Goal: Task Accomplishment & Management: Use online tool/utility

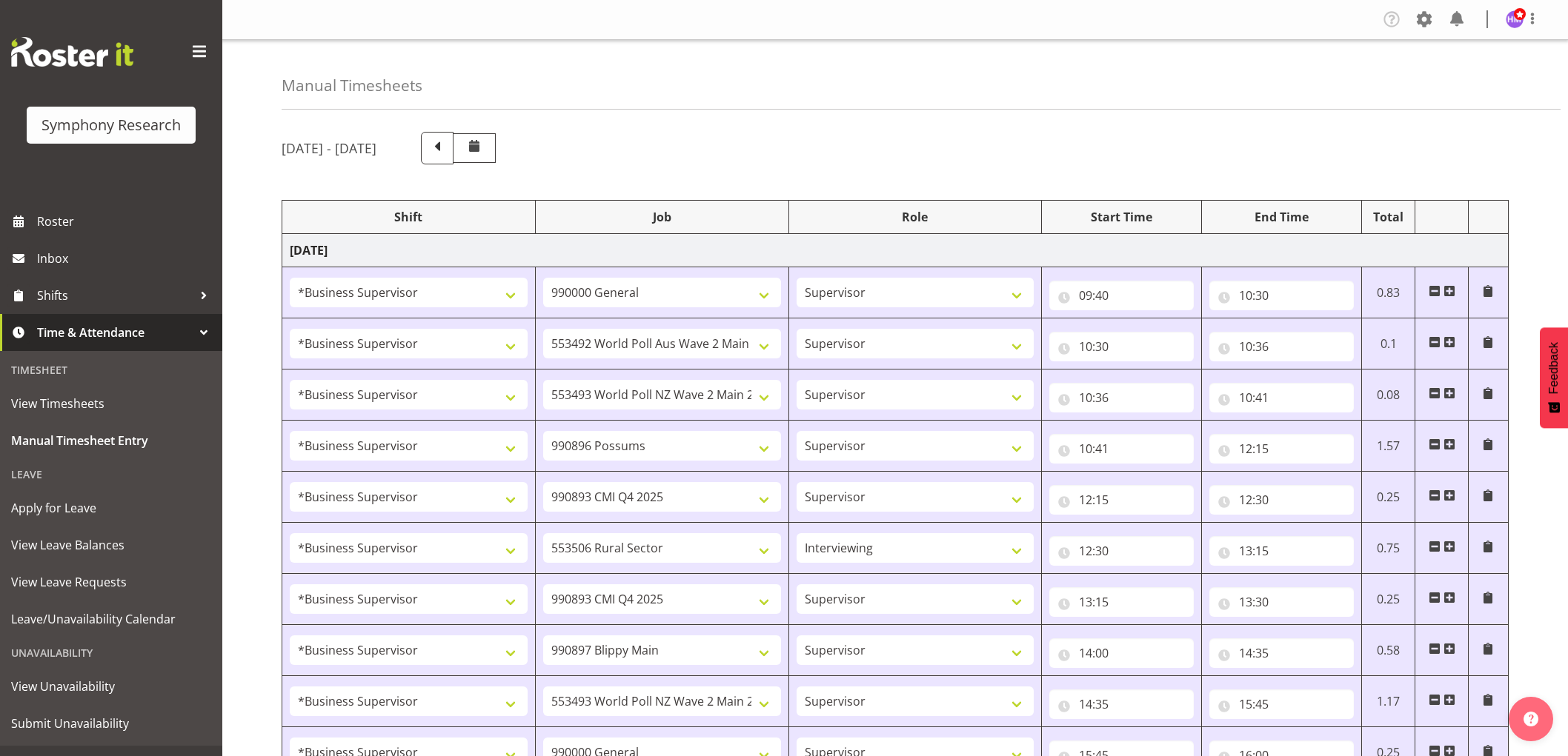
select select "1607"
select select "743"
select select "1607"
select select "10499"
select select "1607"
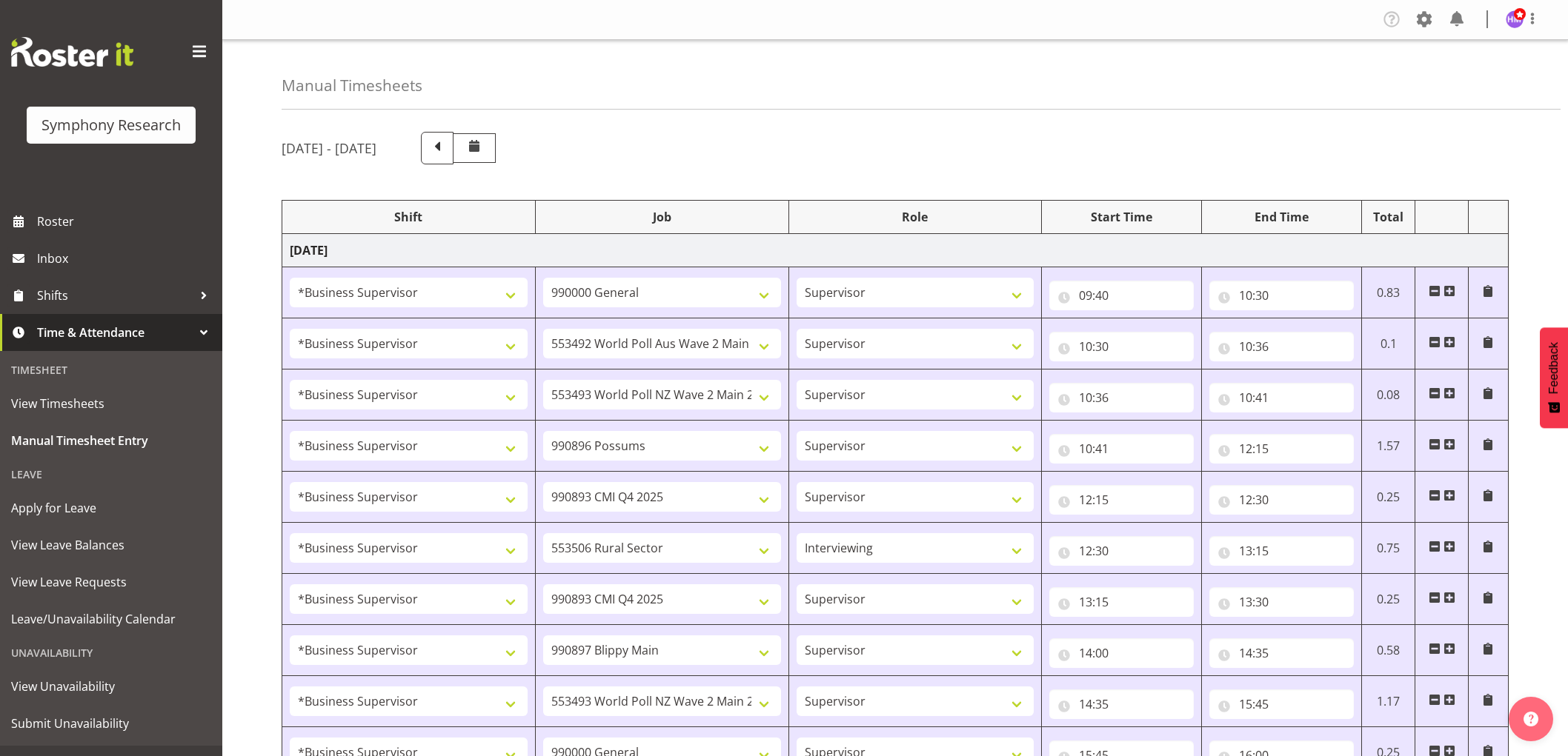
select select "10527"
select select "1607"
select select "10633"
select select "1607"
select select "10575"
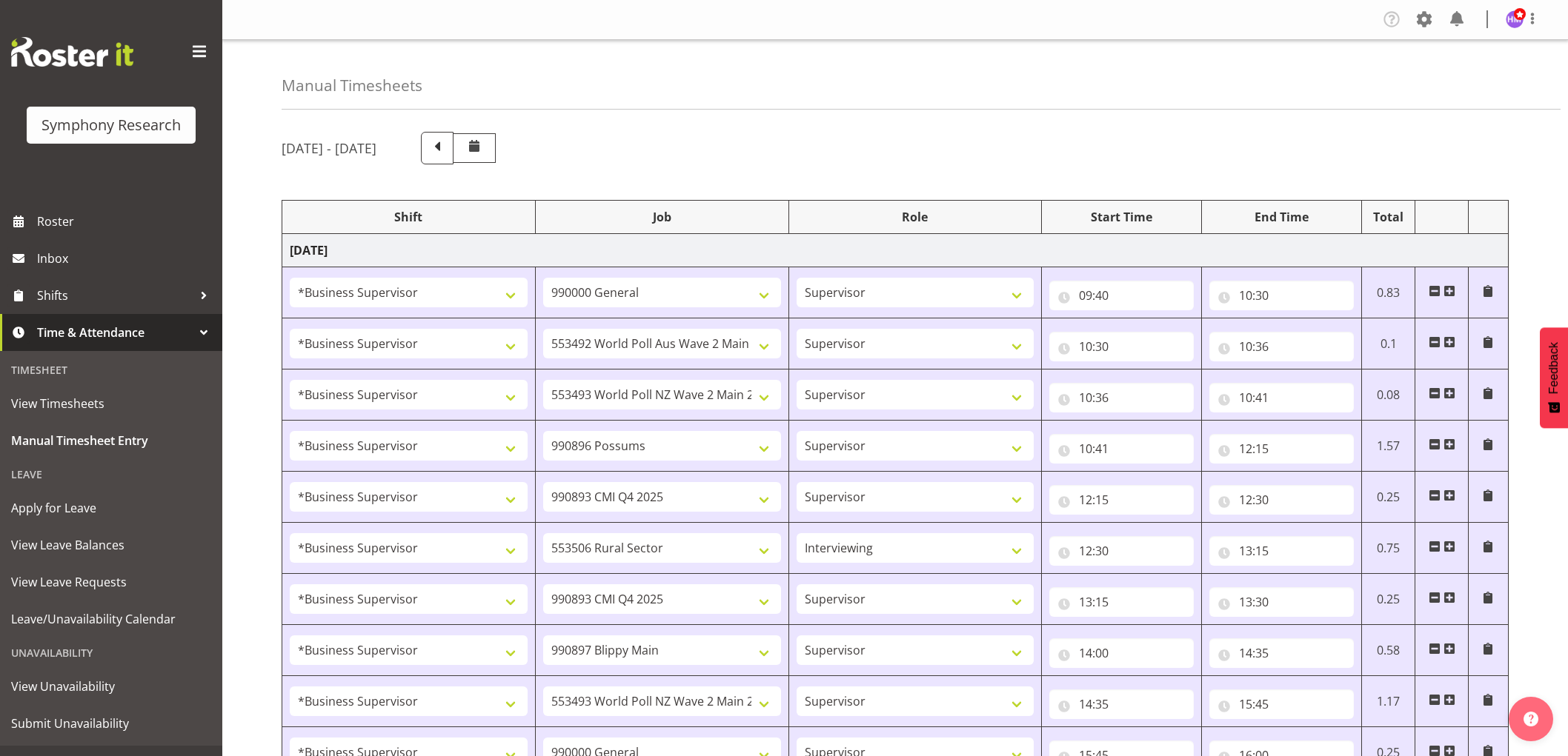
select select "1607"
select select "10587"
select select "47"
select select "1607"
select select "10575"
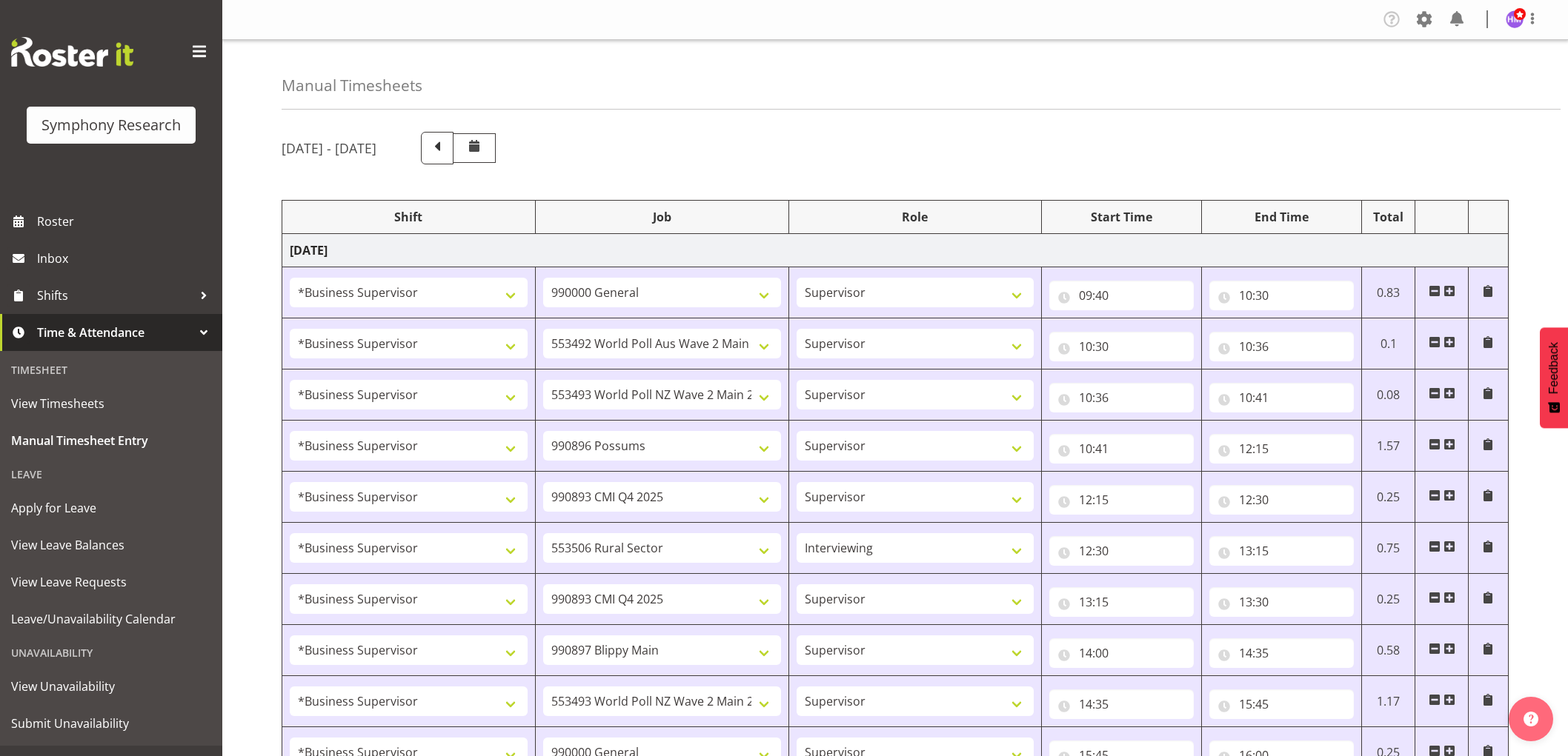
select select "1607"
select select "10631"
select select "1607"
select select "10527"
select select "1607"
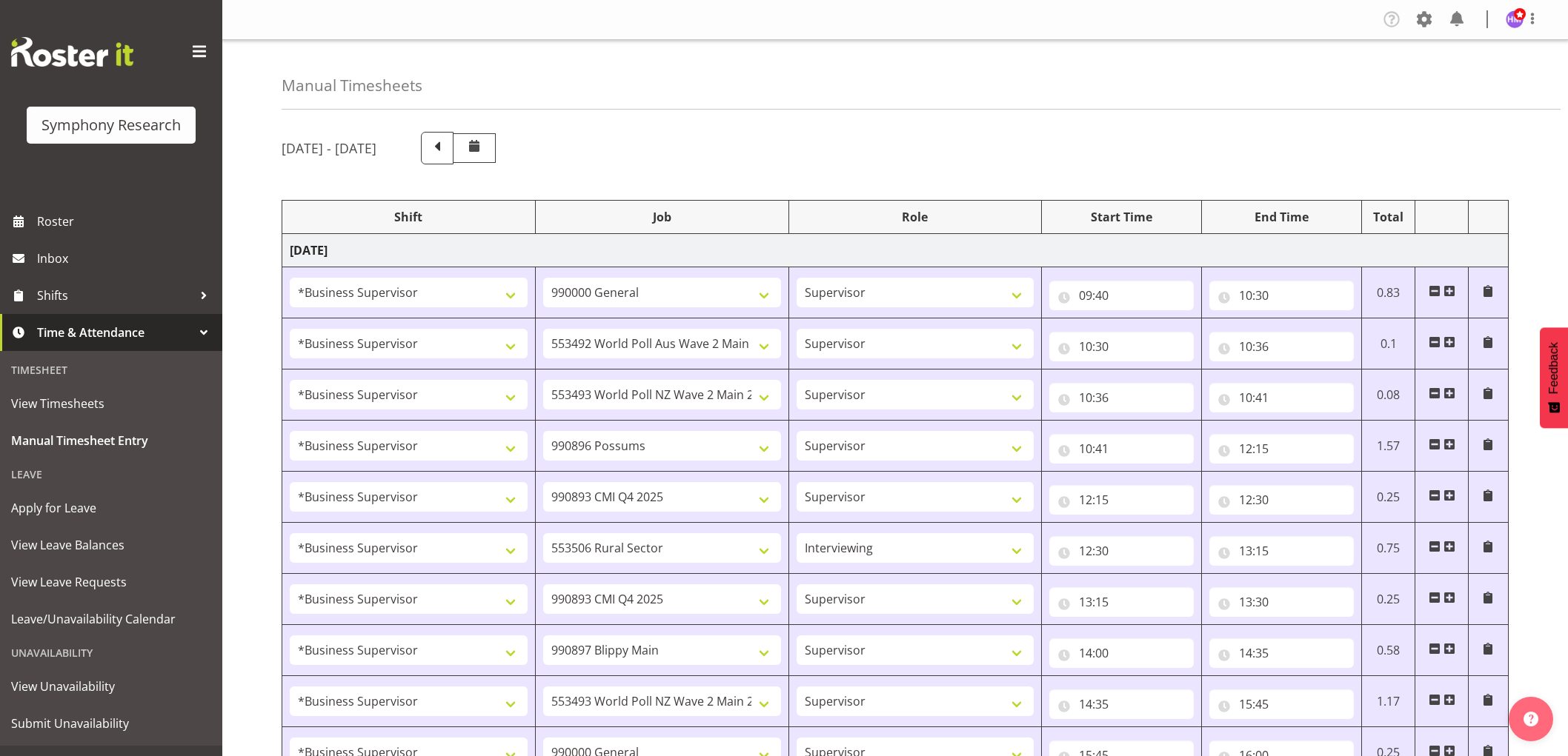
select select "743"
select select "1607"
select select "10499"
select select "1607"
select select "743"
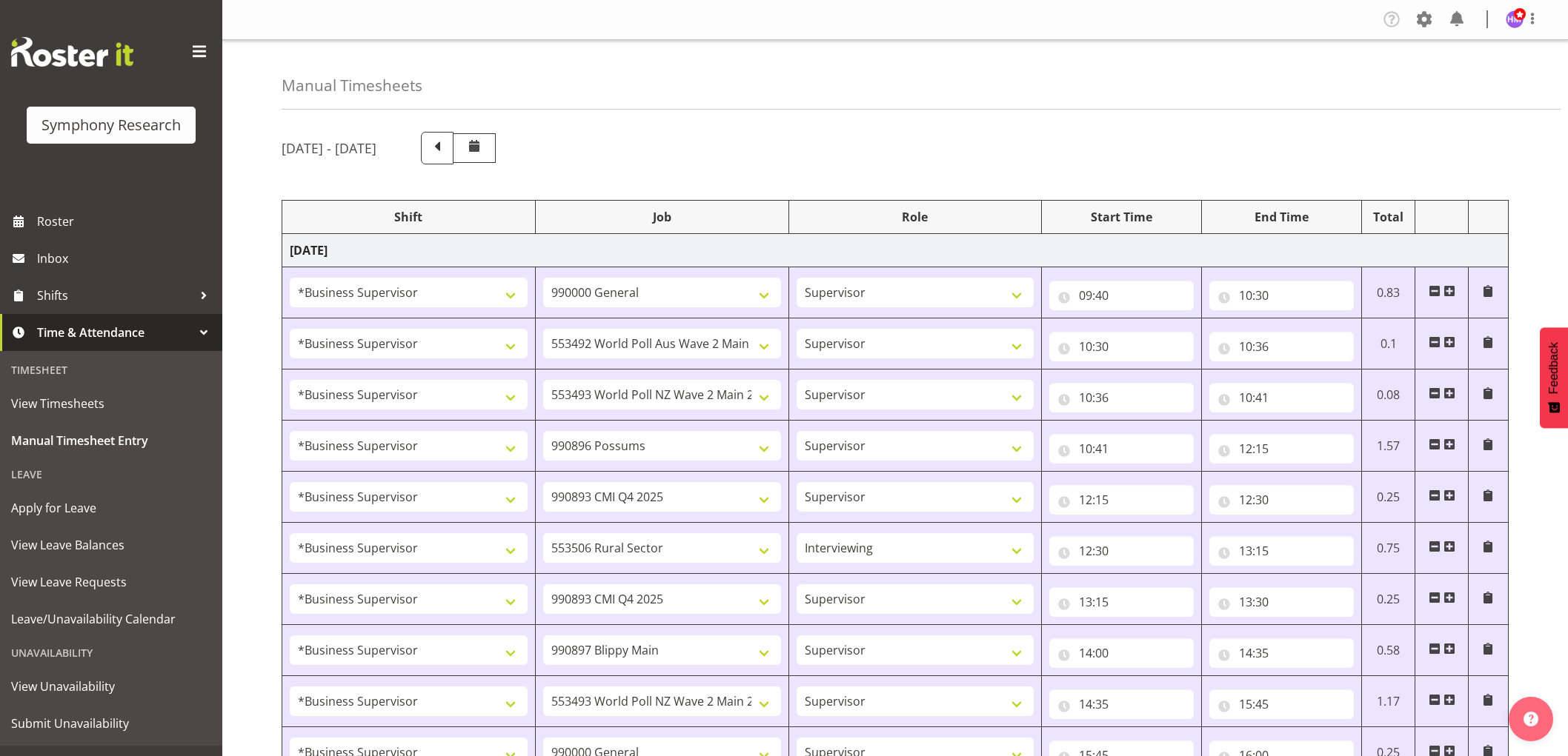
select select "1607"
select select "10631"
select select "1607"
select select "9426"
select select "1607"
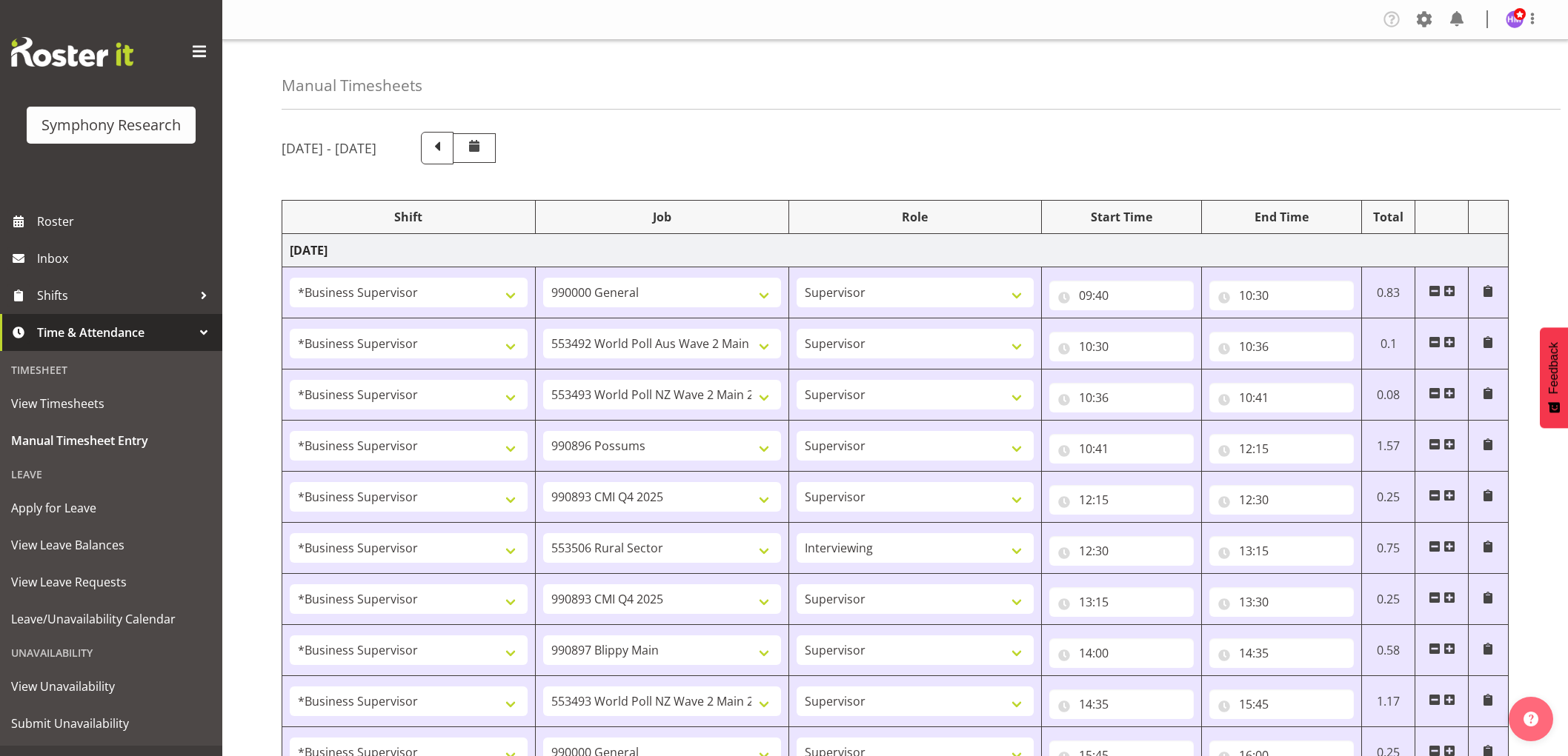
select select "10633"
select select "1607"
select select "10587"
select select "1607"
select select "10527"
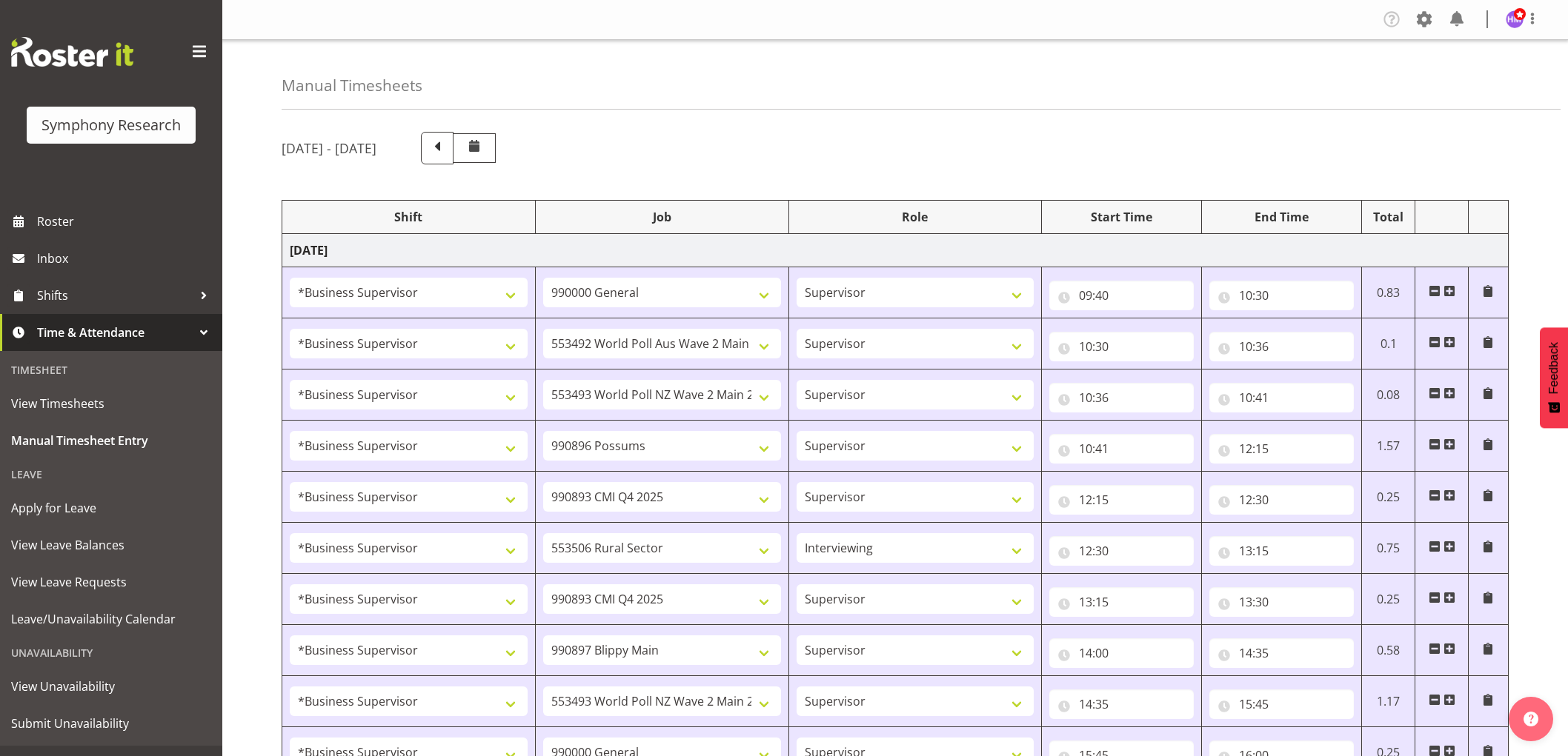
select select "1607"
select select "10499"
select select "1607"
select select "10485"
select select "1607"
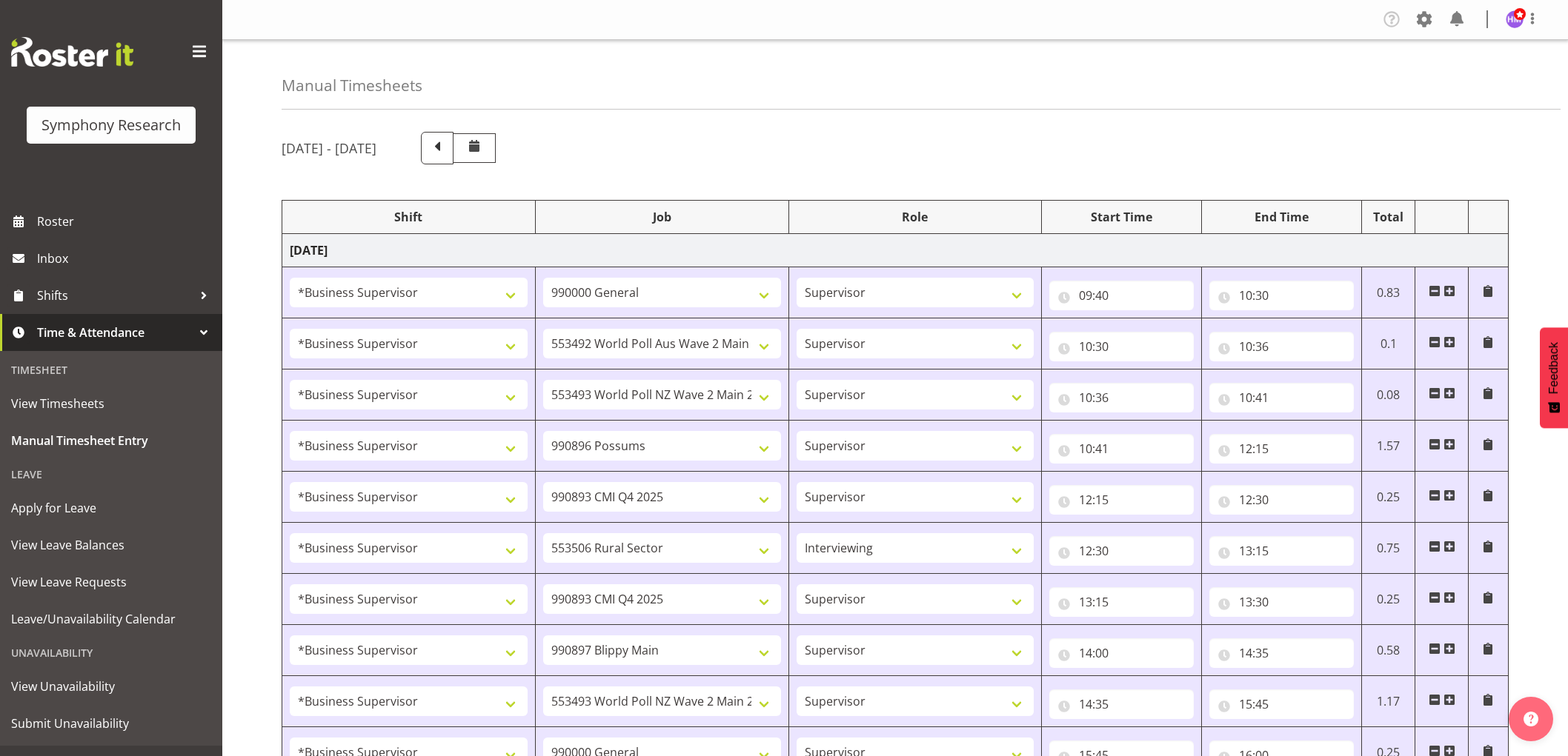
select select "10242"
select select "1607"
select select "743"
select select "1607"
select select "9426"
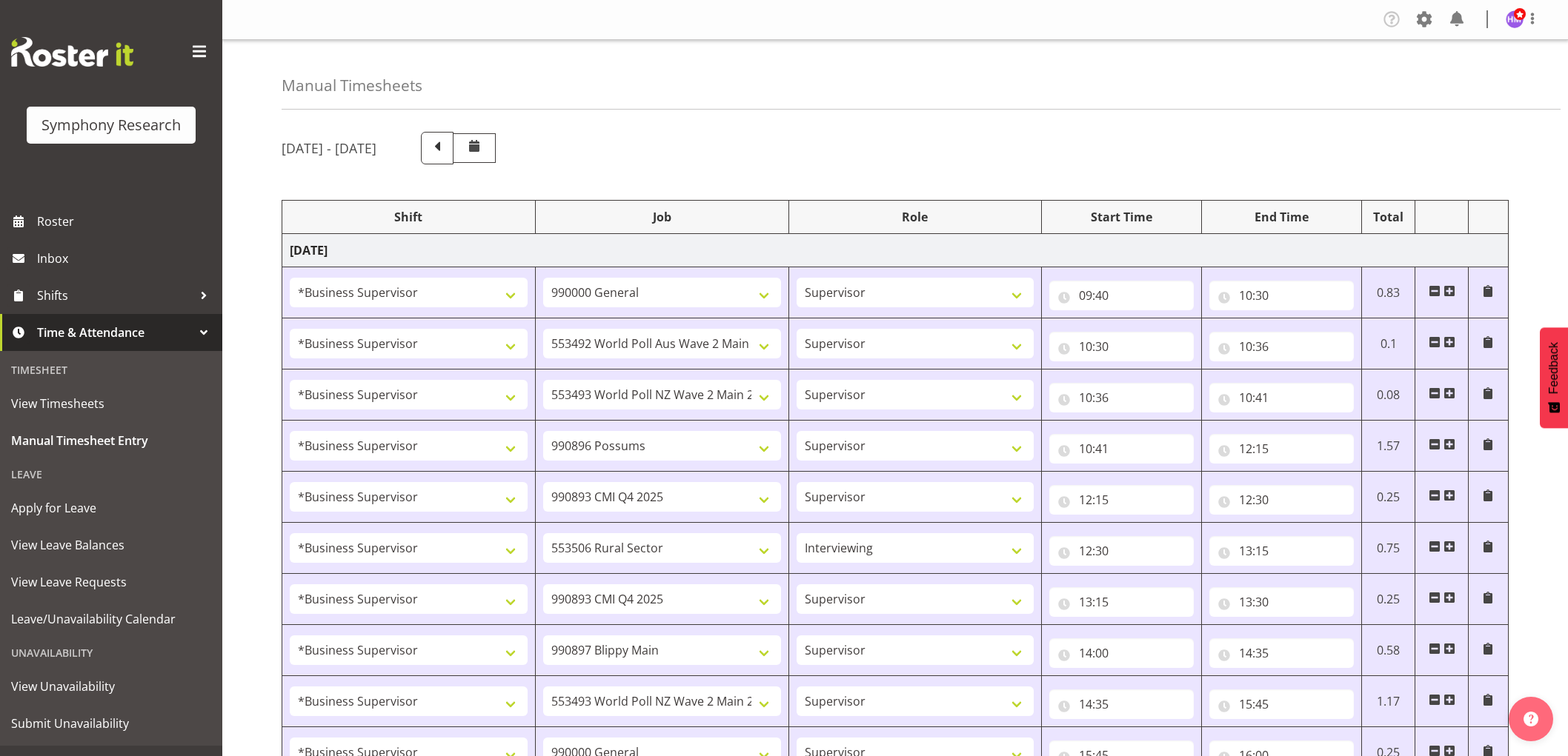
select select "1607"
select select "10633"
select select "1607"
select select "10242"
select select "1607"
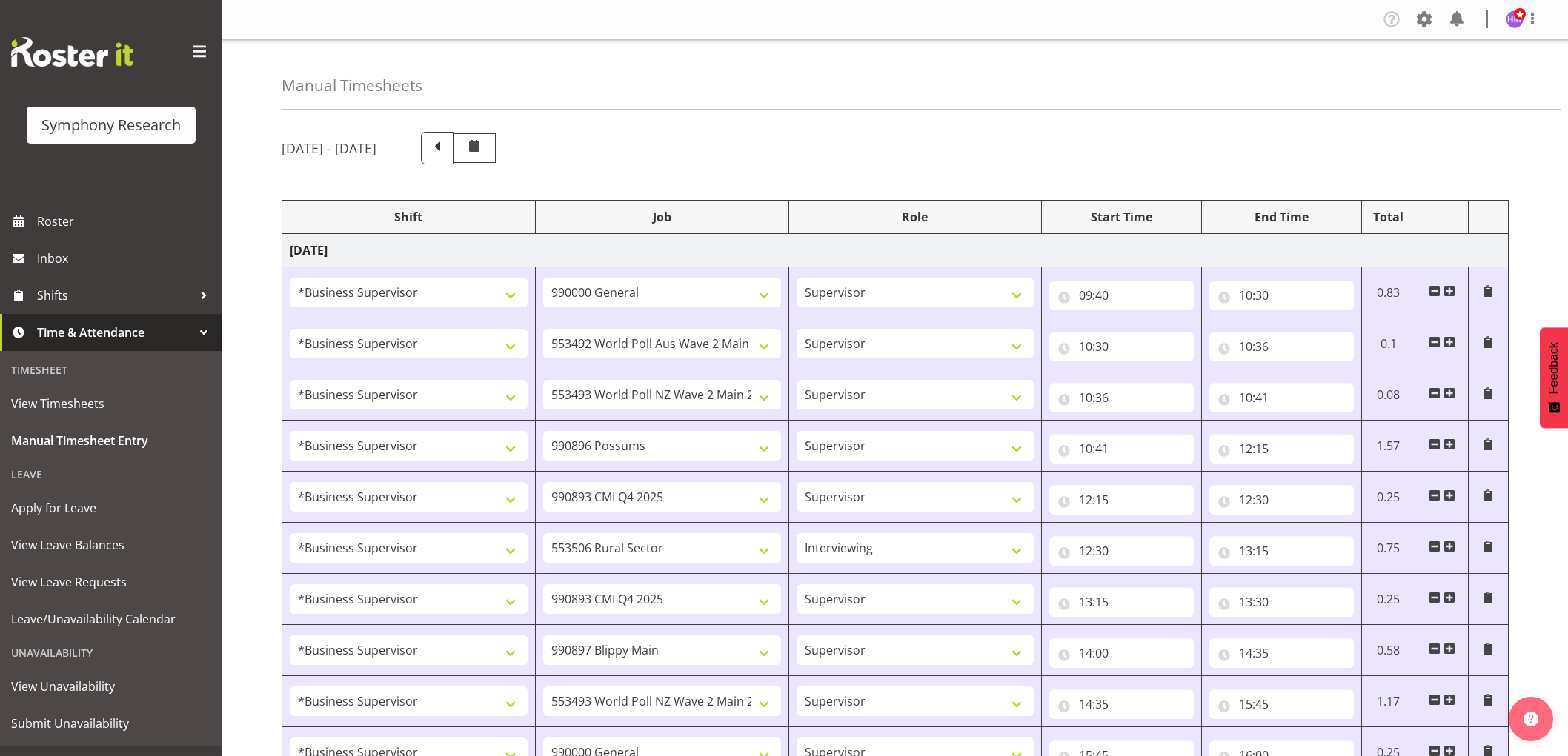
select select "10485"
select select "1607"
select select "10527"
select select "1607"
select select "10499"
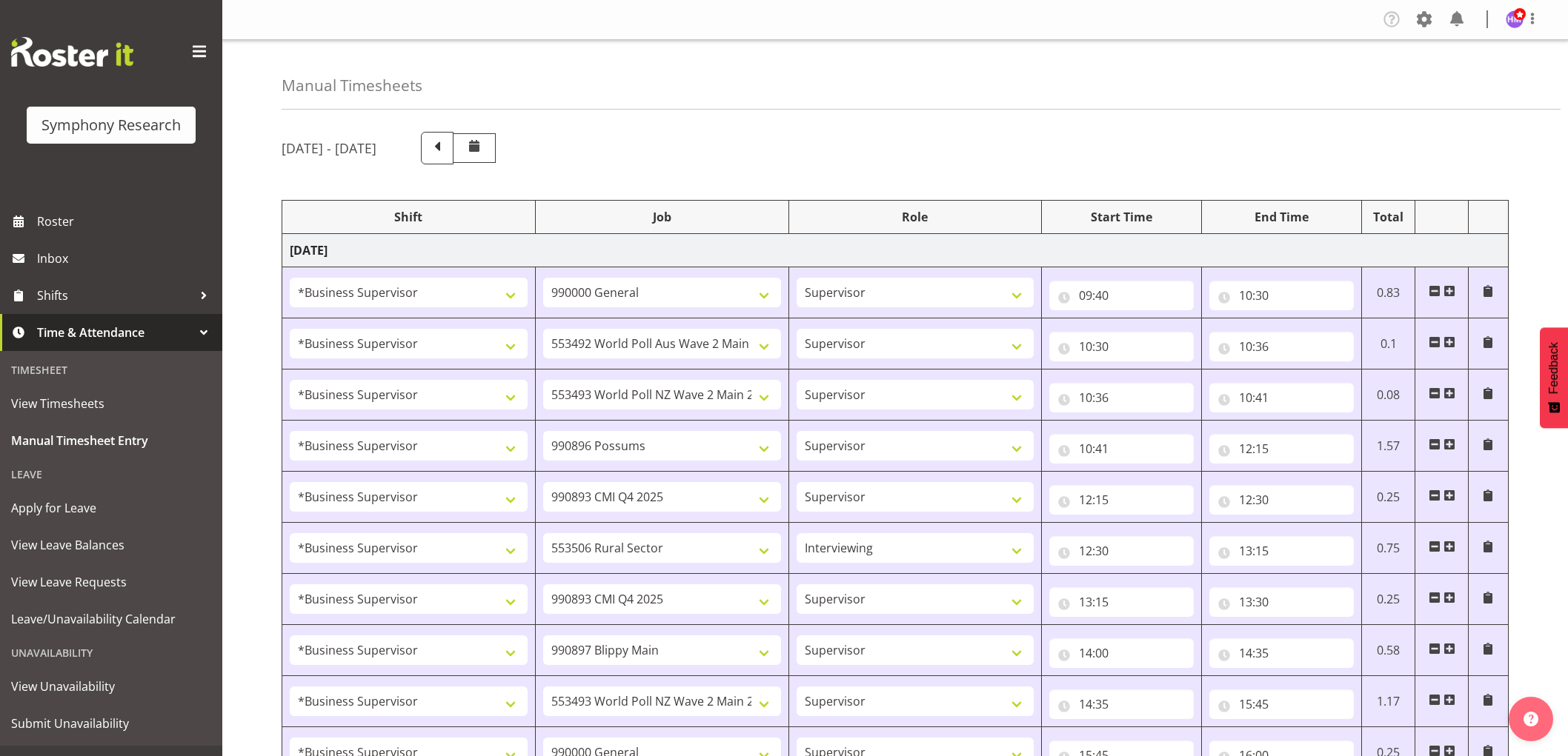
select select "1607"
select select "10587"
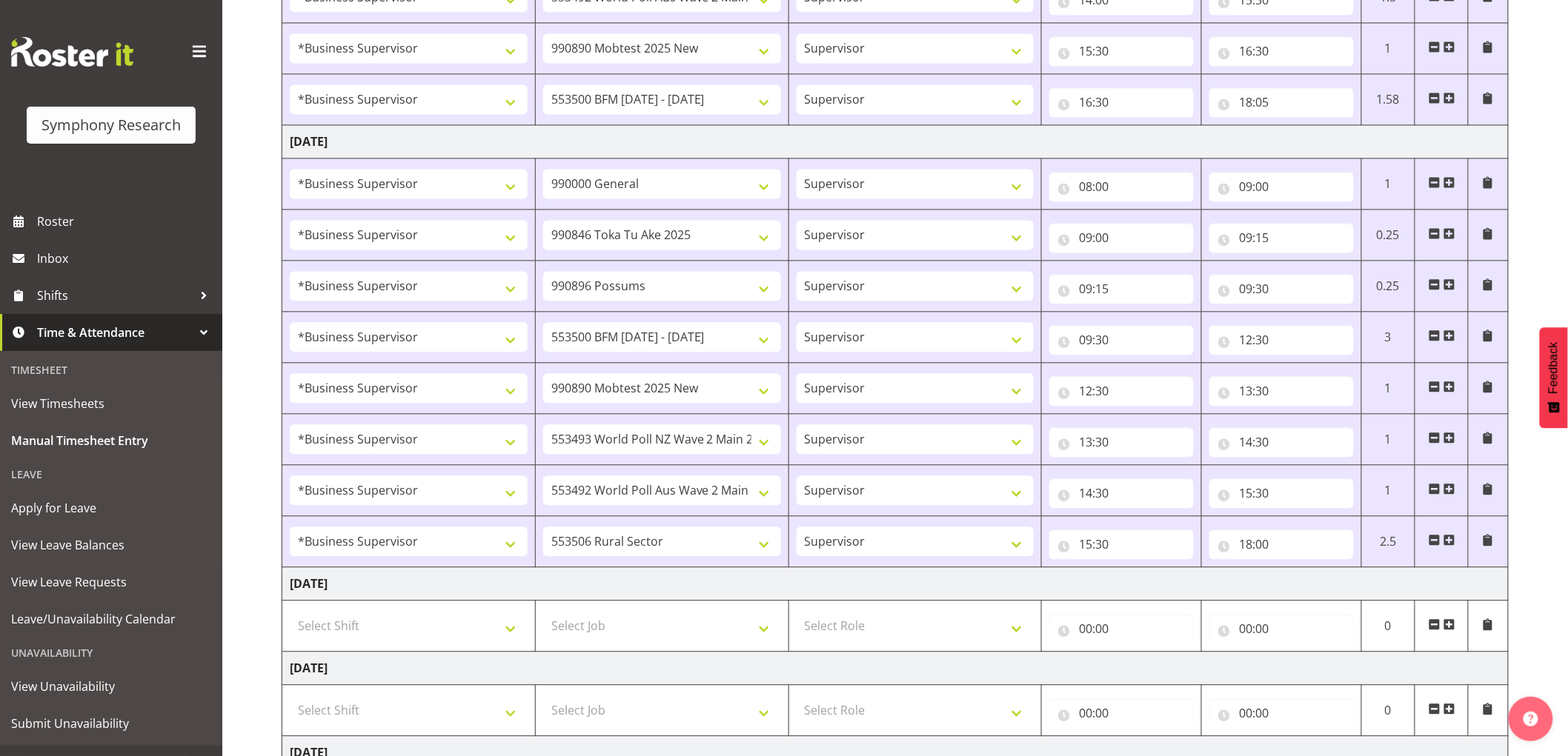
scroll to position [1198, 0]
click at [1281, 551] on input "18:00" at bounding box center [1282, 544] width 144 height 30
click at [1360, 579] on select "00 01 02 03 04 05 06 07 08 09 10 11 12 13 14 15 16 17 18 19 20 21 22 23 24 25 2…" at bounding box center [1349, 583] width 34 height 30
select select "30"
click at [1332, 570] on select "00 01 02 03 04 05 06 07 08 09 10 11 12 13 14 15 16 17 18 19 20 21 22 23 24 25 2…" at bounding box center [1349, 583] width 34 height 30
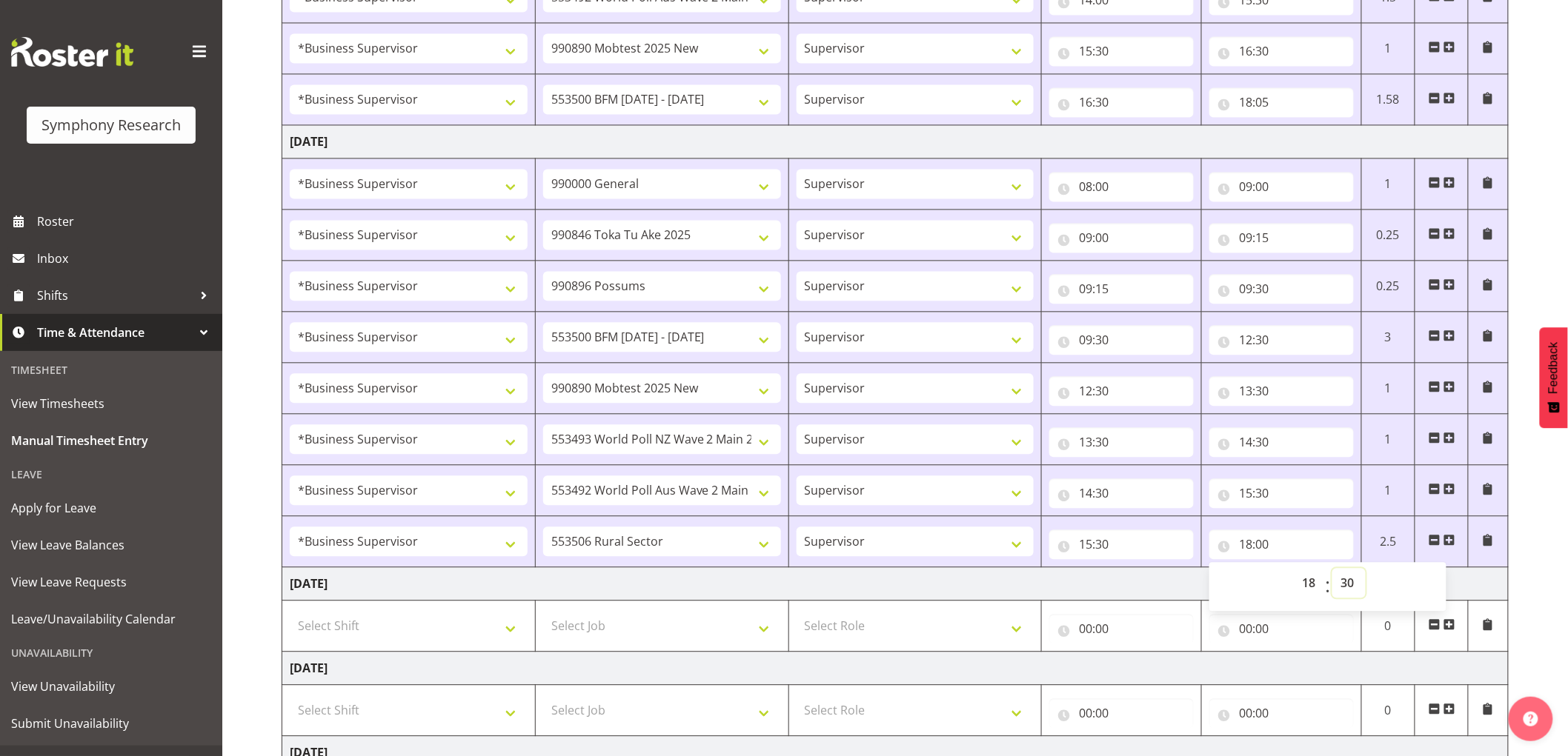
type input "18:30"
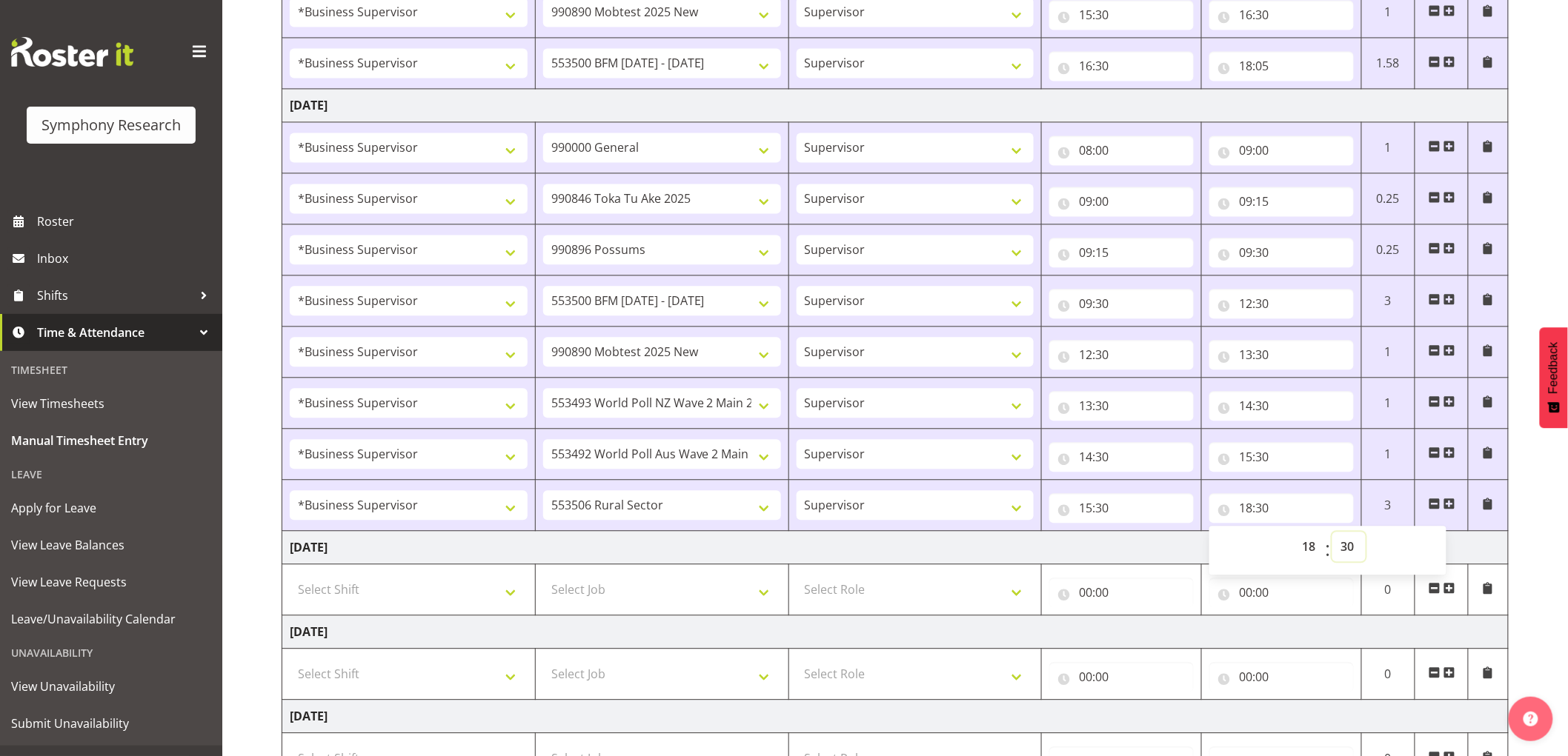
scroll to position [1116, 0]
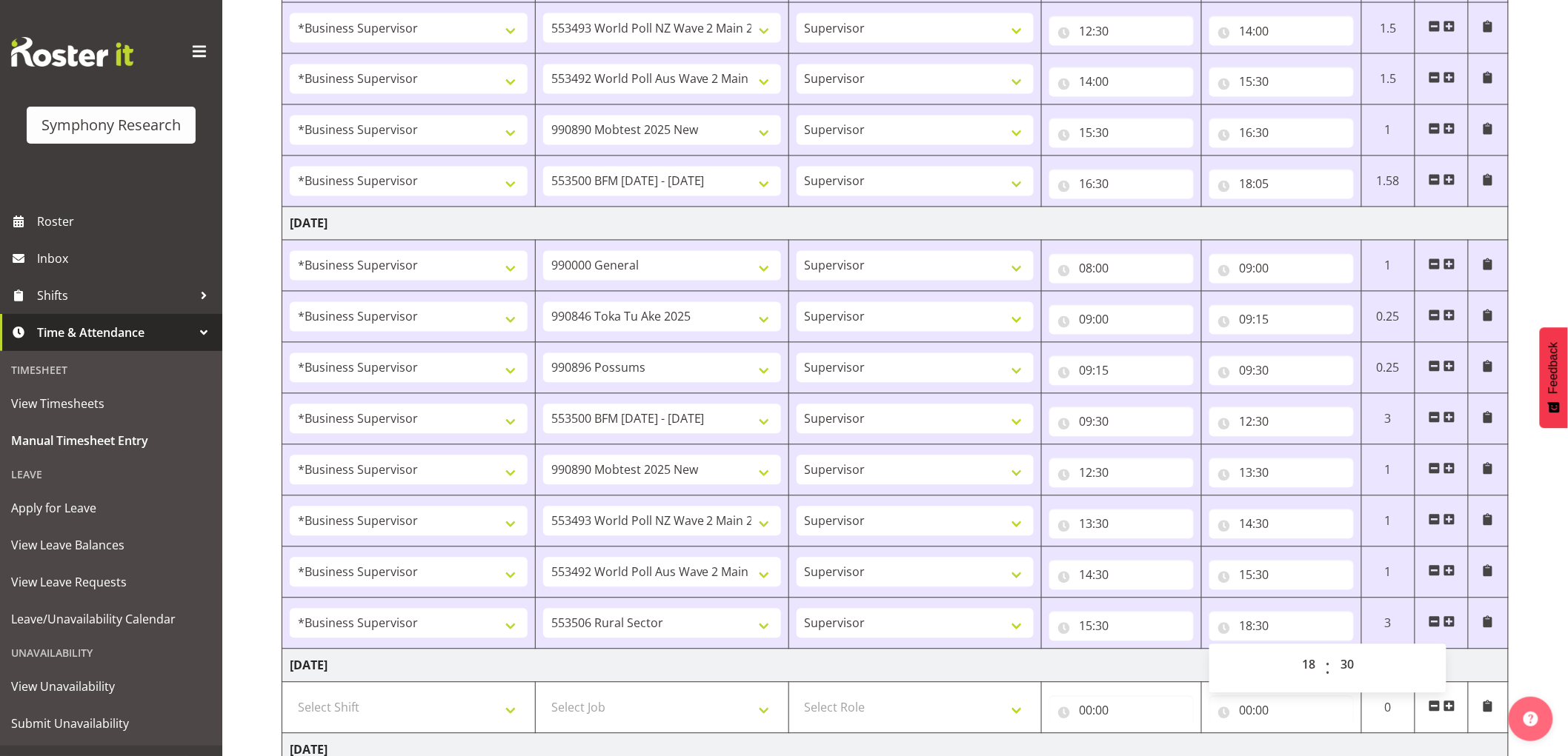
click at [1113, 685] on td "00:00 00 01 02 03 04 05 06 07 08 09 10 11 12 13 14 15 16 17 18 19 20 21 22 23 :…" at bounding box center [1122, 709] width 160 height 51
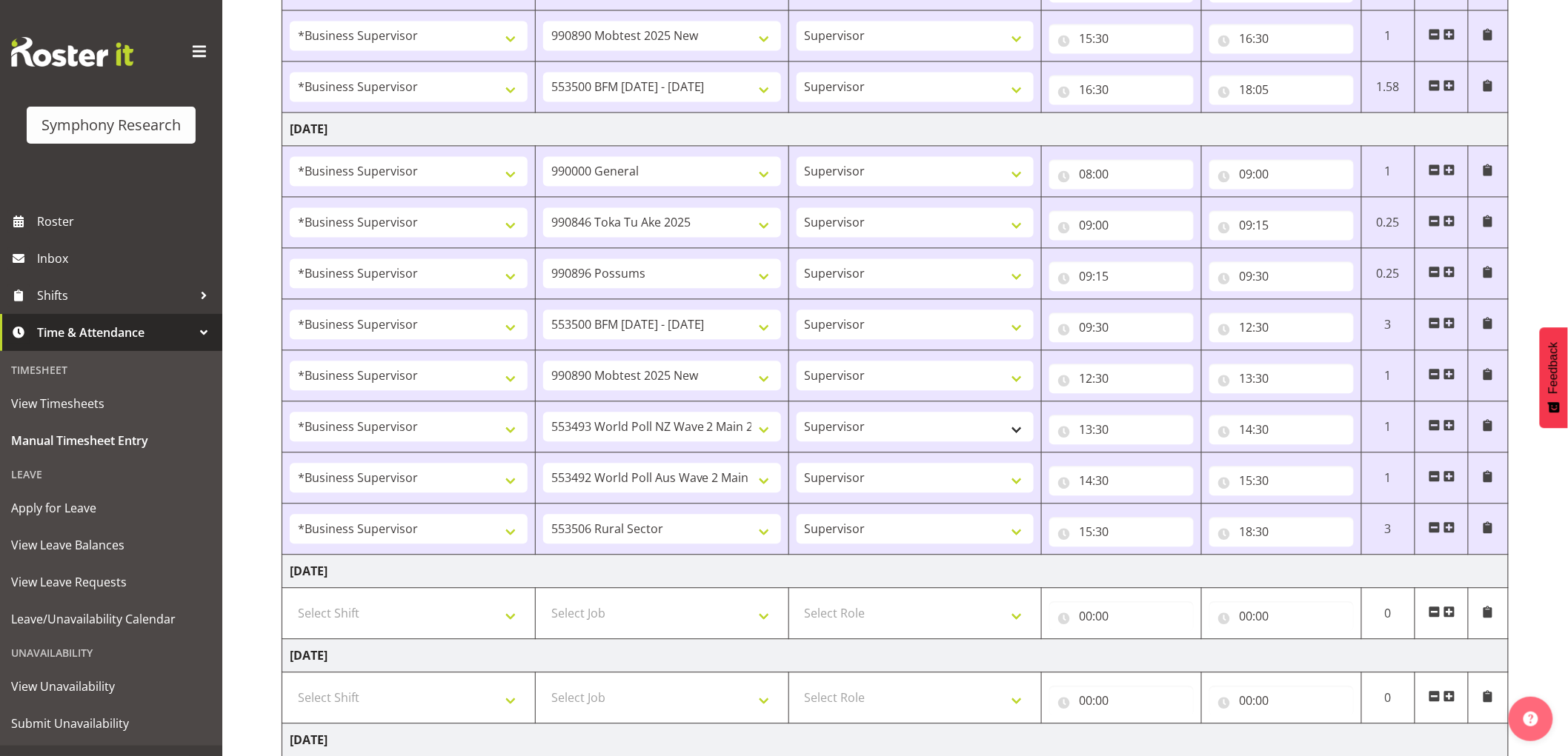
scroll to position [1445, 0]
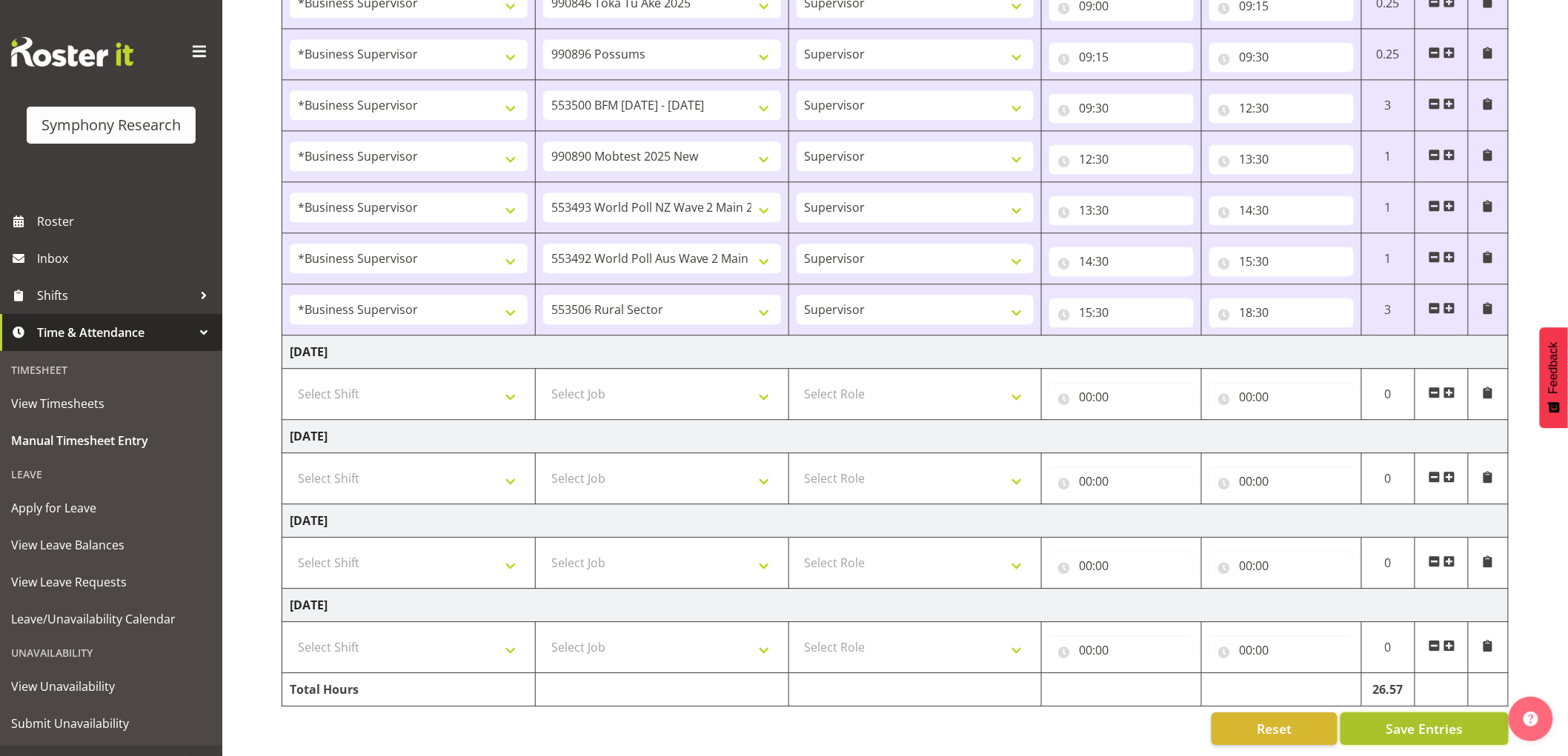
click at [1410, 719] on span "Save Entries" at bounding box center [1424, 729] width 77 height 19
click at [1432, 722] on span "Save Entries" at bounding box center [1424, 729] width 77 height 19
click at [1404, 714] on div "Timesheet Entries Save" at bounding box center [1454, 708] width 142 height 18
click at [1460, 719] on span "Save Entries" at bounding box center [1424, 729] width 77 height 19
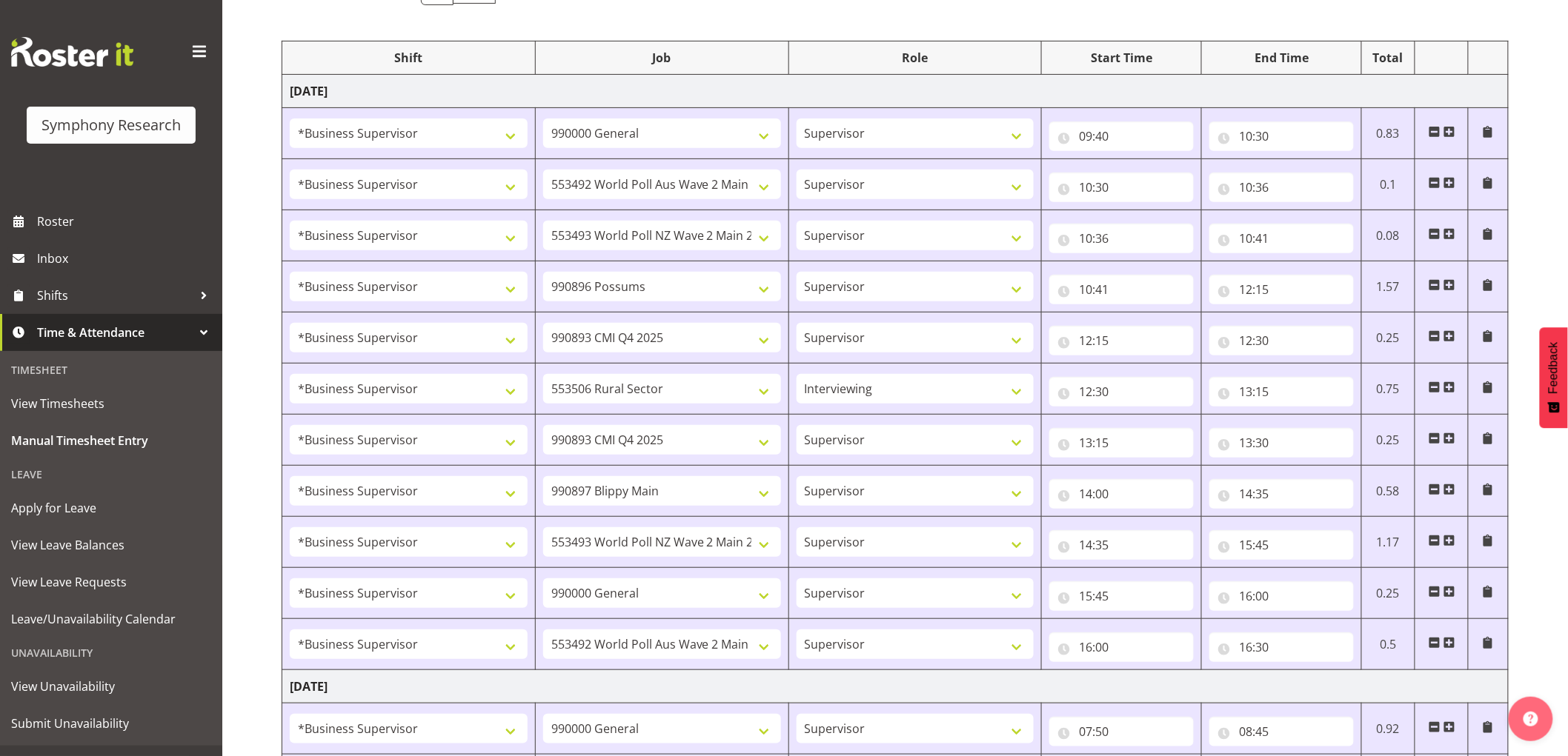
scroll to position [0, 0]
